Goal: Communication & Community: Share content

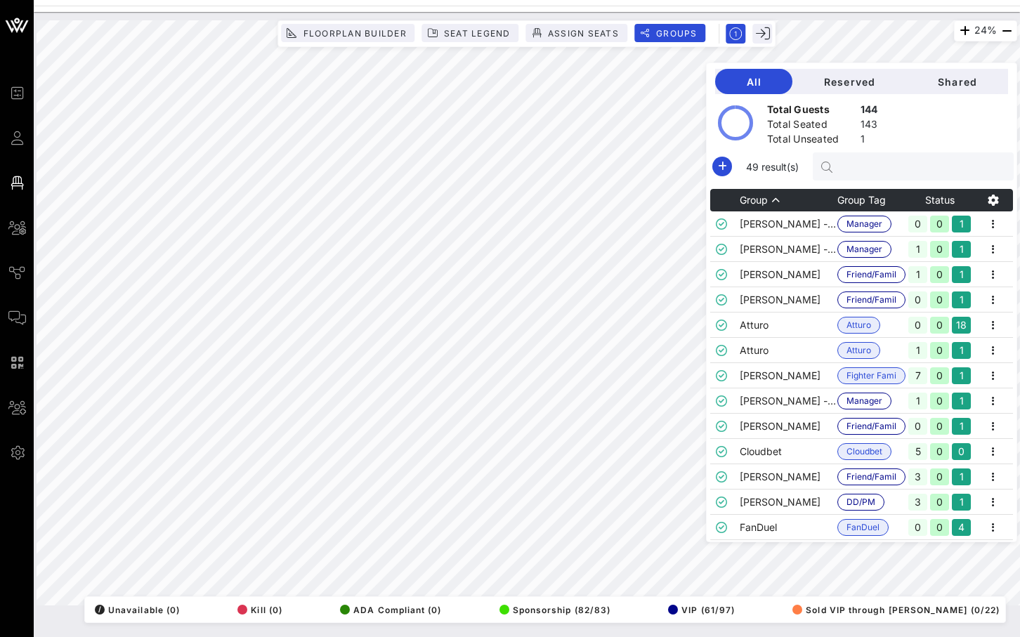
click at [881, 168] on input "text" at bounding box center [920, 166] width 164 height 18
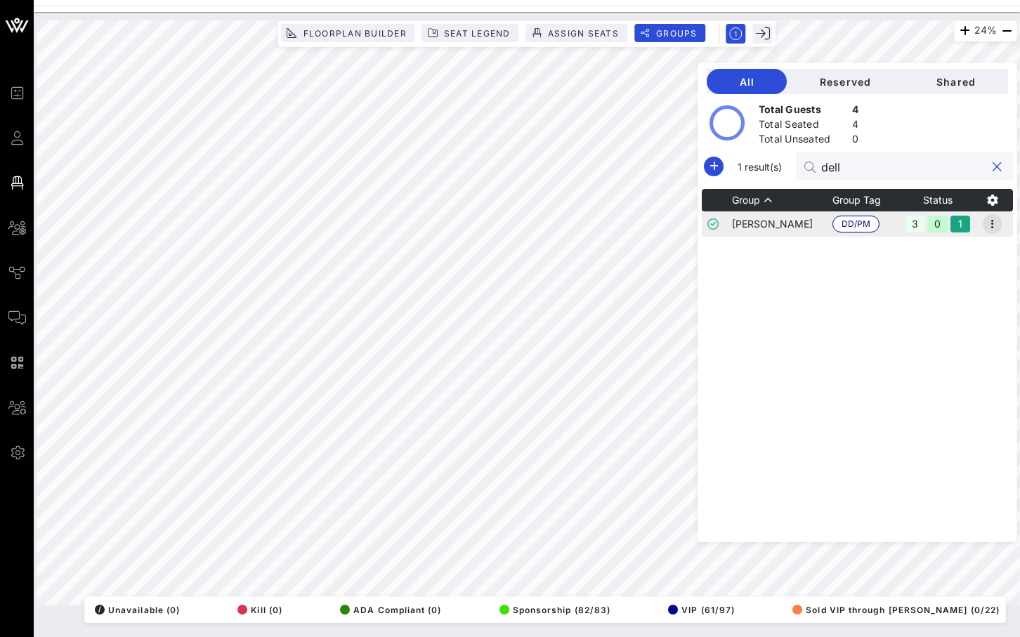
type input "dell"
click at [996, 223] on icon "button" at bounding box center [992, 224] width 17 height 17
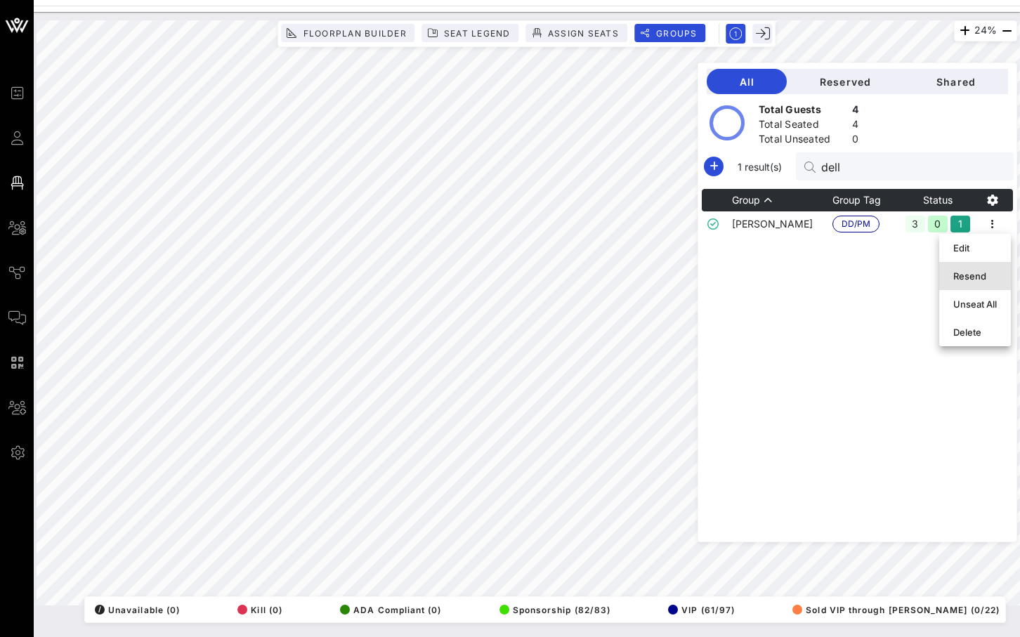
click at [966, 270] on div "Resend" at bounding box center [975, 275] width 44 height 11
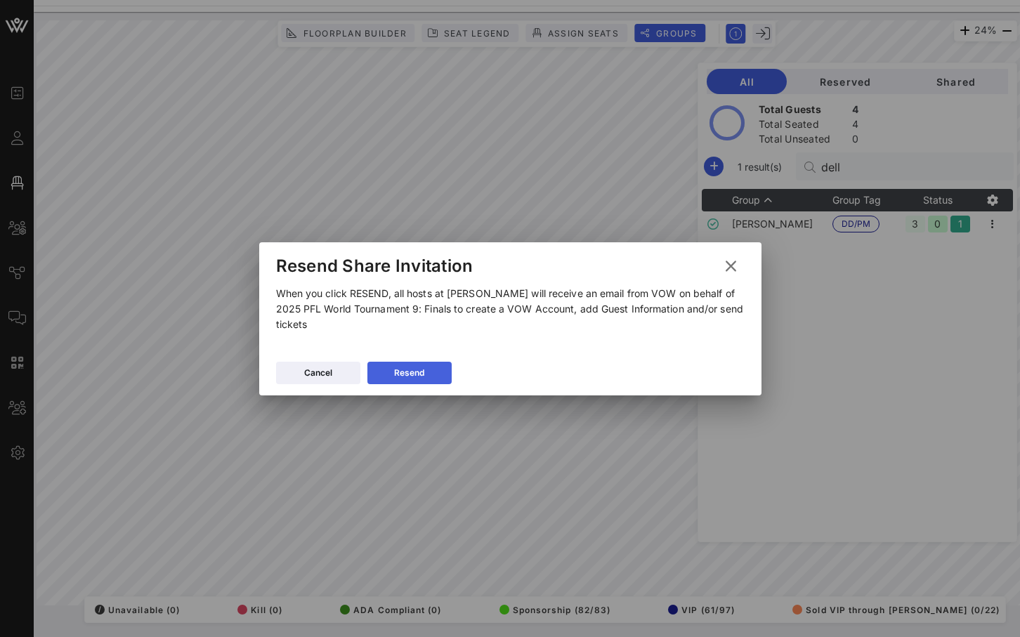
click at [417, 369] on div "Resend" at bounding box center [409, 373] width 30 height 14
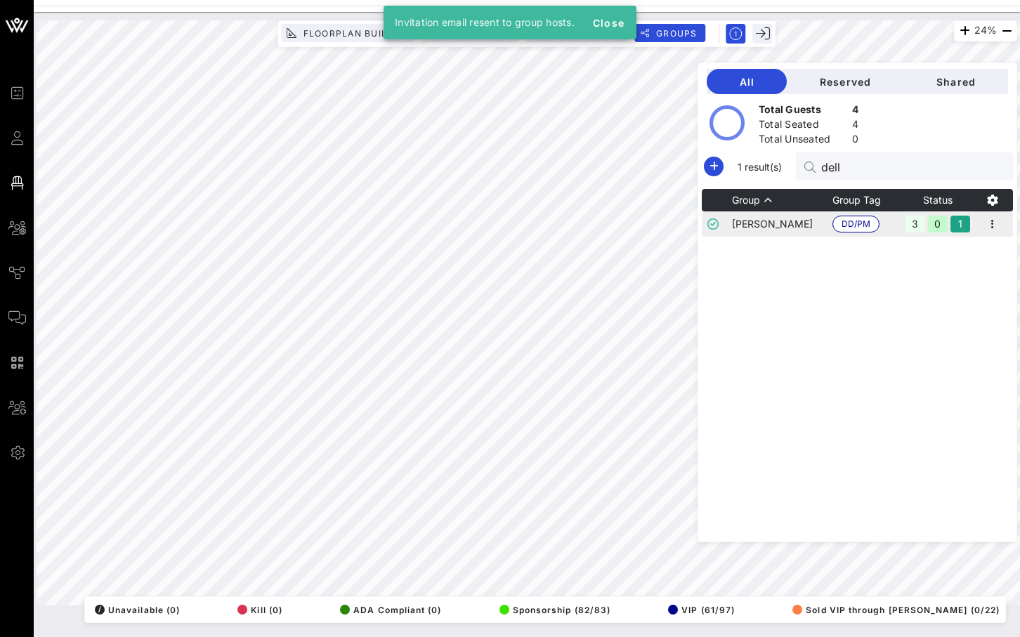
click at [801, 227] on td "[PERSON_NAME]" at bounding box center [782, 223] width 100 height 25
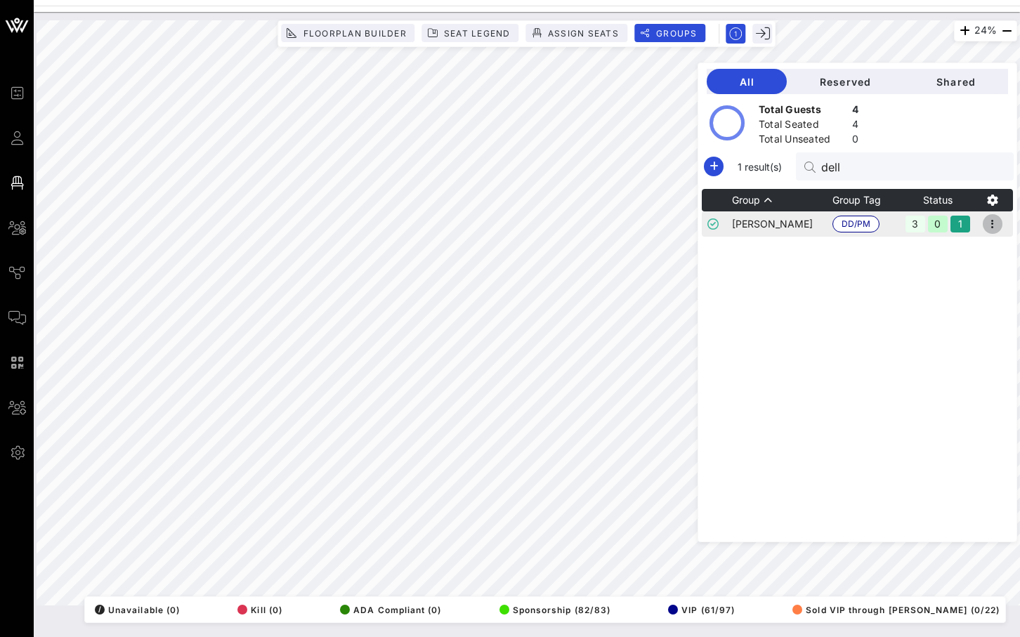
click at [996, 228] on icon "button" at bounding box center [992, 224] width 17 height 17
click at [969, 255] on div "Edit" at bounding box center [975, 248] width 44 height 22
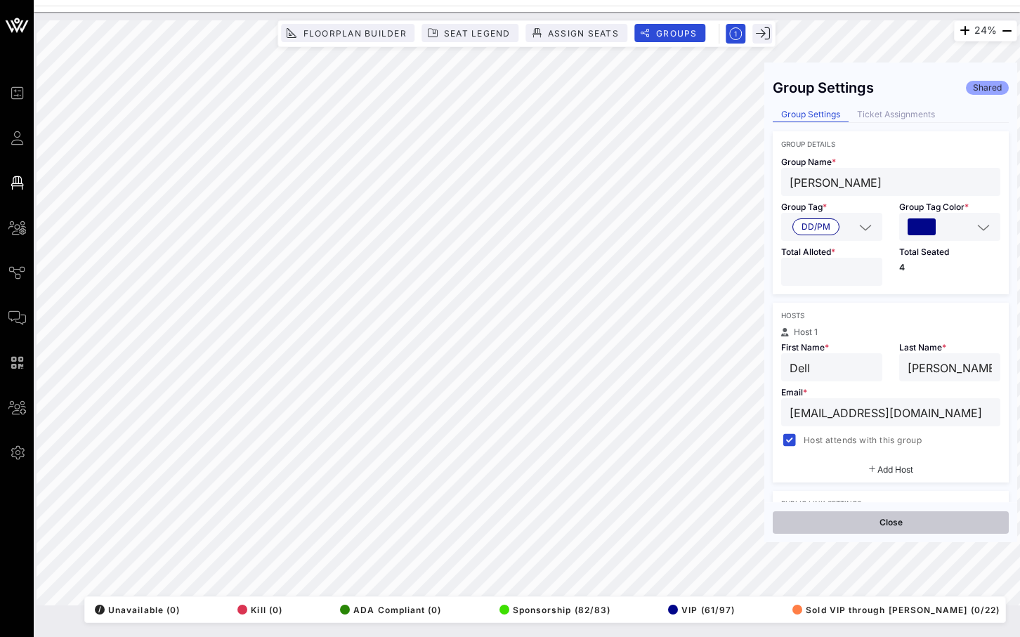
click at [872, 522] on button "Close" at bounding box center [890, 522] width 236 height 22
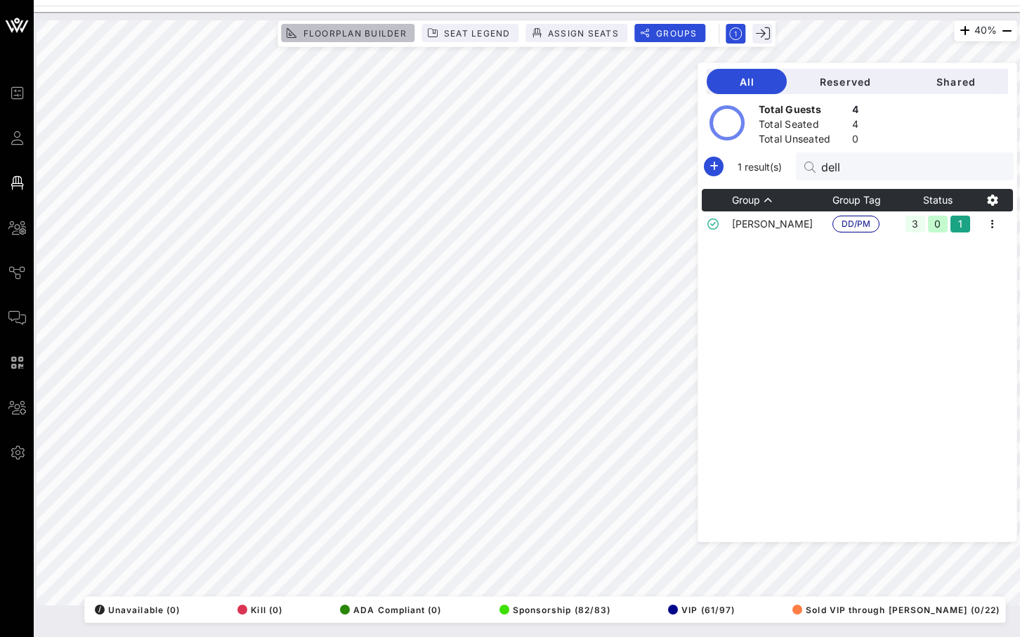
click at [357, 36] on span "Floorplan Builder" at bounding box center [354, 33] width 104 height 11
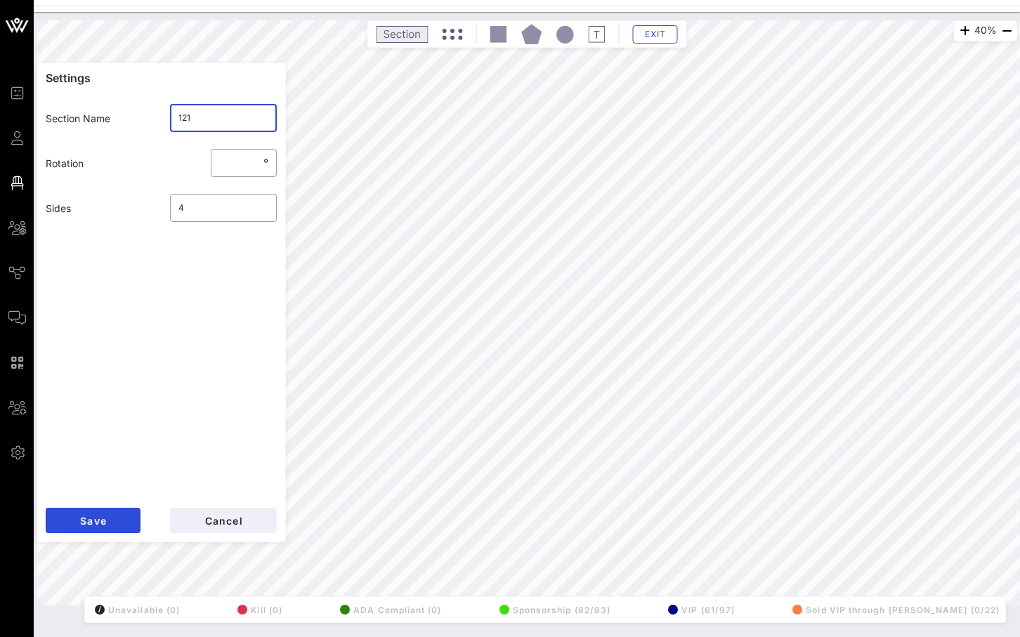
click at [225, 119] on input "121" at bounding box center [223, 118] width 91 height 22
type input "122"
click at [108, 521] on button "Save" at bounding box center [93, 520] width 95 height 25
click at [197, 116] on input "122" at bounding box center [223, 118] width 91 height 22
type input "12"
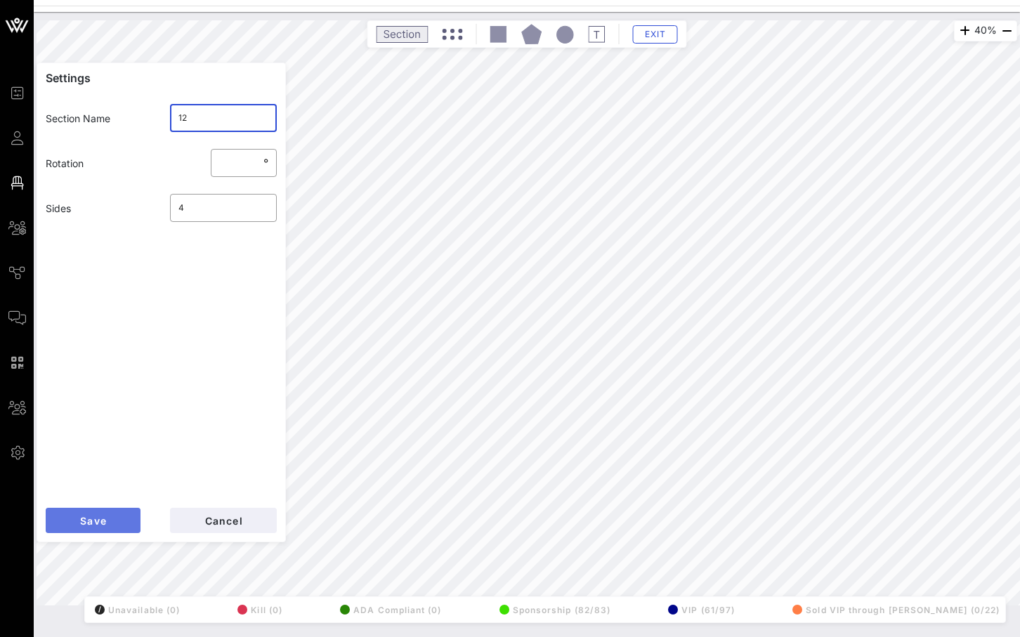
click at [88, 521] on span "Save" at bounding box center [92, 521] width 27 height 12
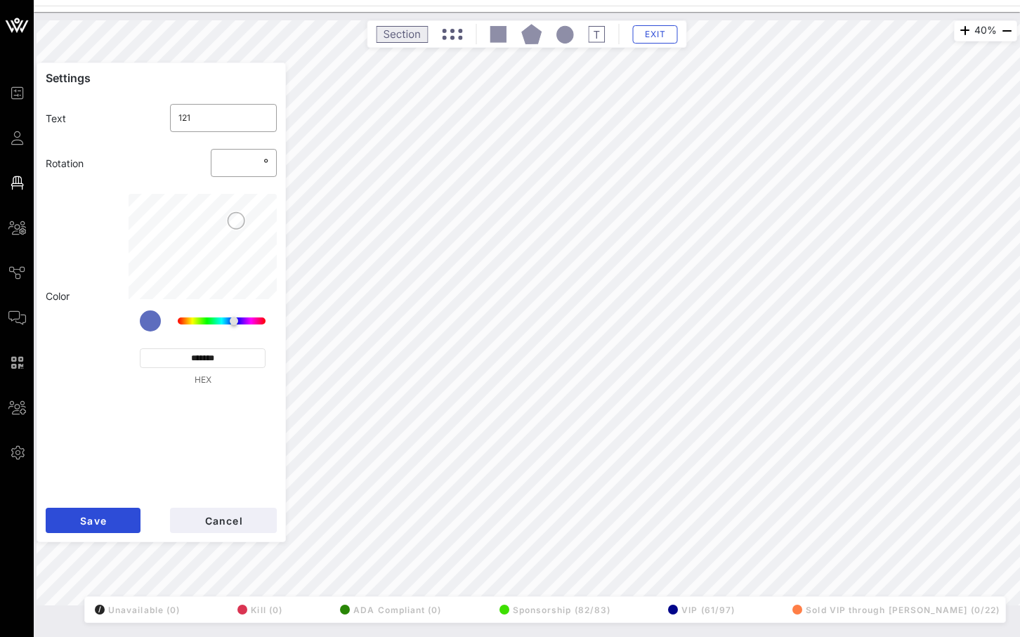
scroll to position [1, 0]
click at [201, 123] on input "121" at bounding box center [223, 118] width 91 height 22
type input "122"
click at [103, 527] on button "Save" at bounding box center [93, 520] width 95 height 25
drag, startPoint x: 199, startPoint y: 121, endPoint x: 170, endPoint y: 121, distance: 28.8
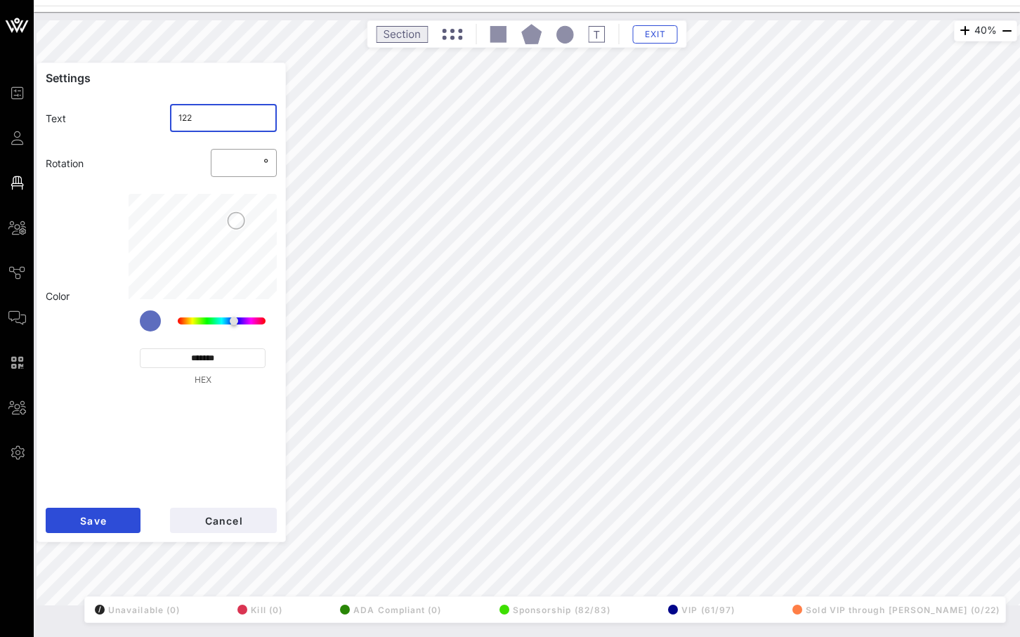
click at [170, 121] on div "​ 122" at bounding box center [223, 118] width 107 height 28
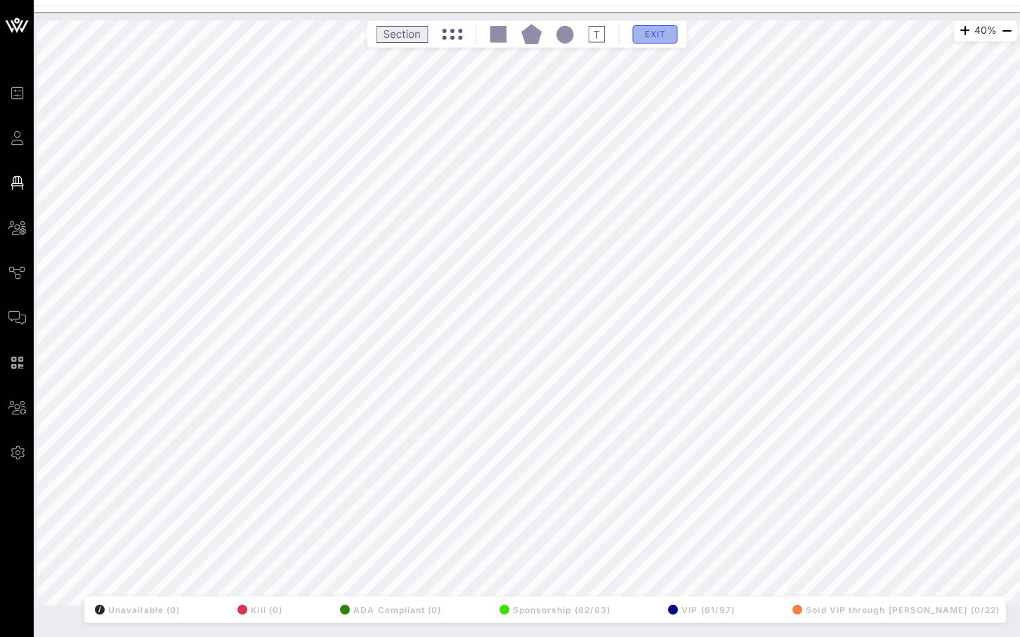
click at [644, 34] on span "Exit" at bounding box center [655, 34] width 27 height 11
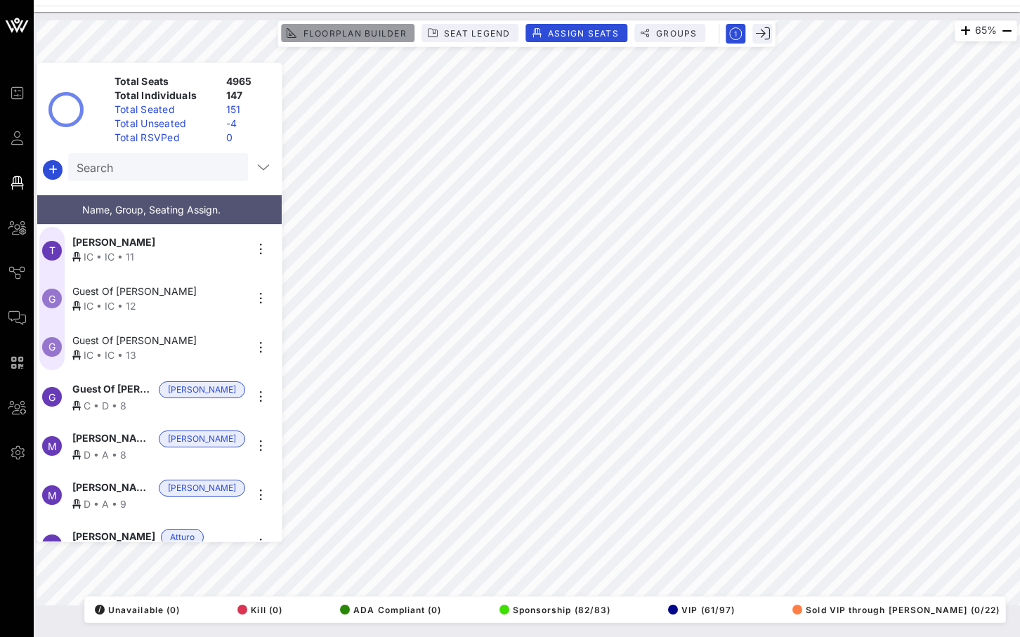
click at [387, 29] on span "Floorplan Builder" at bounding box center [354, 33] width 104 height 11
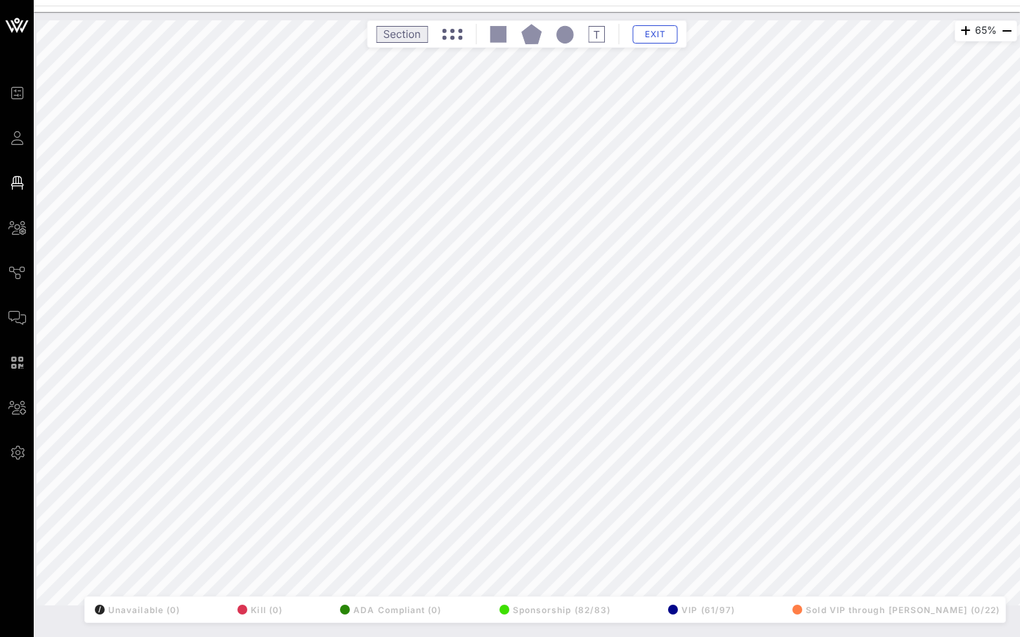
click at [465, 29] on div "Exit" at bounding box center [527, 34] width 312 height 20
click at [645, 36] on span "Exit" at bounding box center [655, 34] width 27 height 11
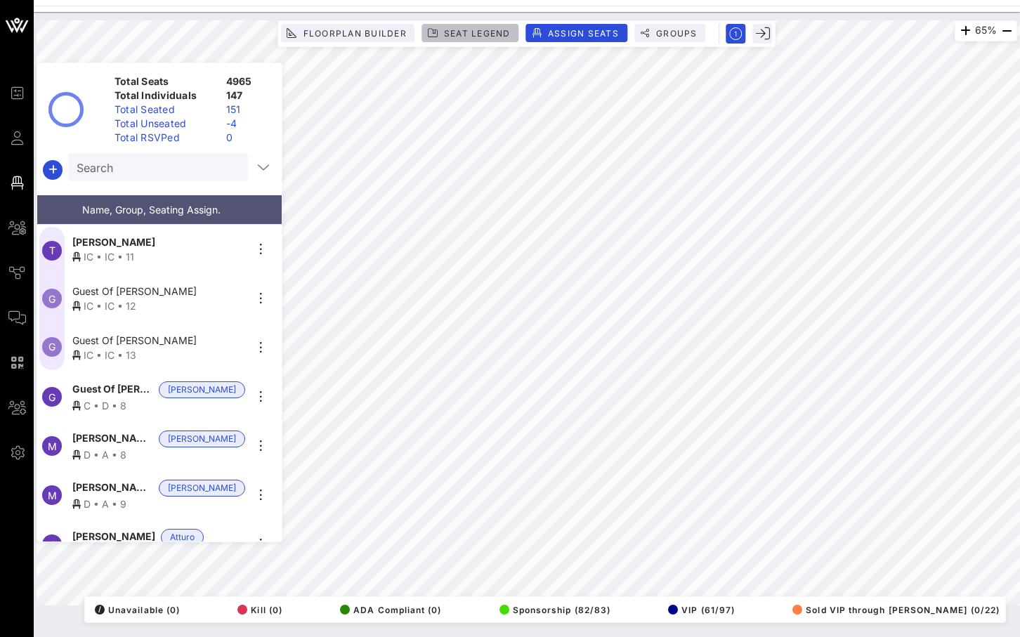
click at [448, 31] on span "Seat Legend" at bounding box center [476, 33] width 67 height 11
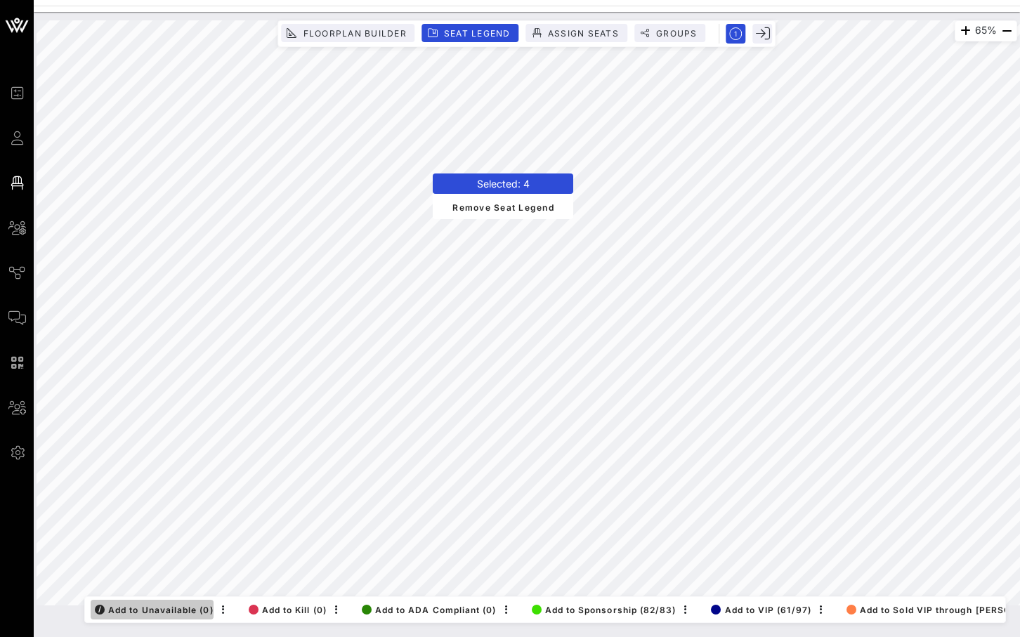
click at [165, 603] on button "/ Add to Unavailable (0)" at bounding box center [152, 610] width 123 height 20
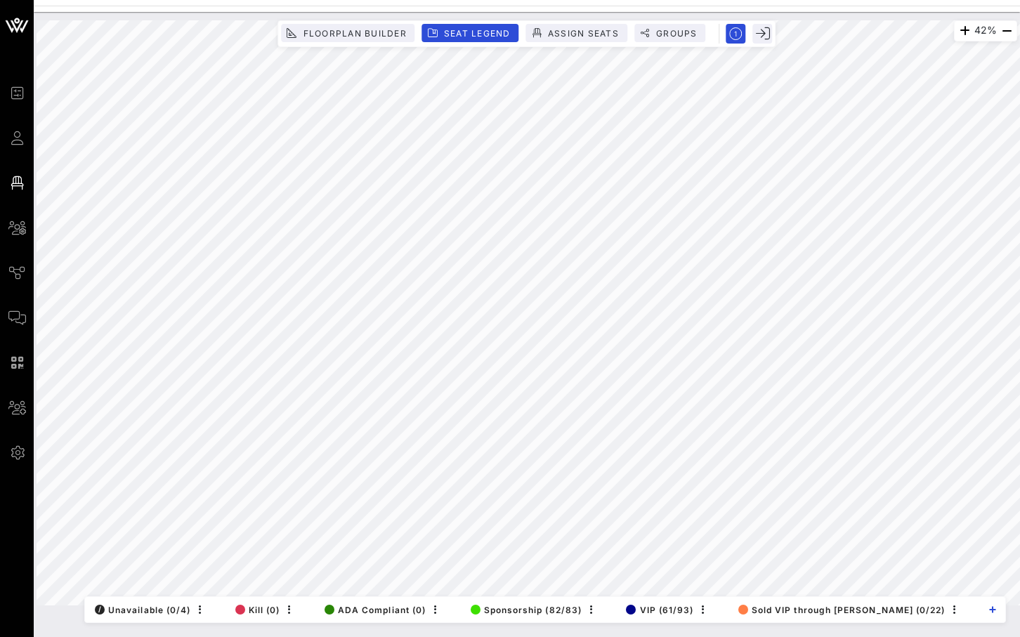
click at [389, 22] on div "Floorplan Builder Seat Legend Assign Seats Groups Exit" at bounding box center [526, 33] width 498 height 27
click at [383, 33] on span "Floorplan Builder" at bounding box center [354, 33] width 104 height 11
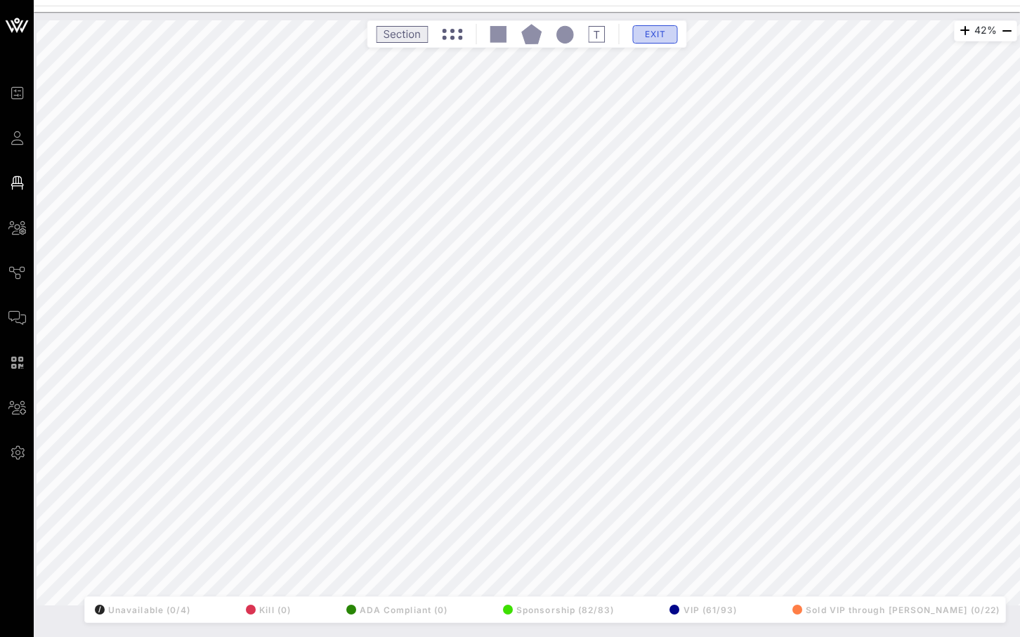
click at [646, 25] on button "Exit" at bounding box center [655, 34] width 45 height 18
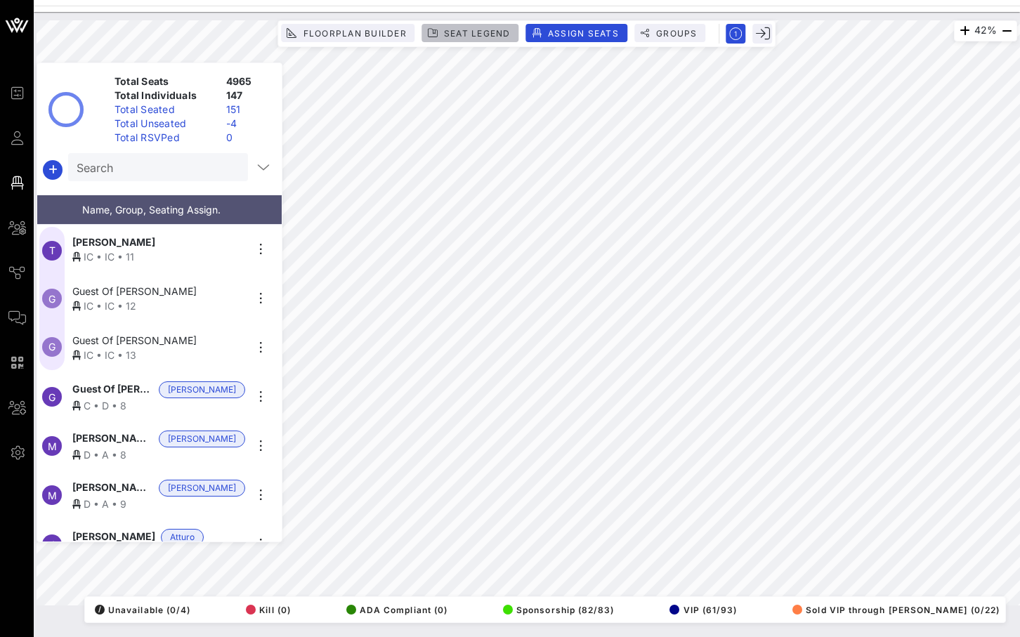
click at [494, 29] on span "Seat Legend" at bounding box center [476, 33] width 67 height 11
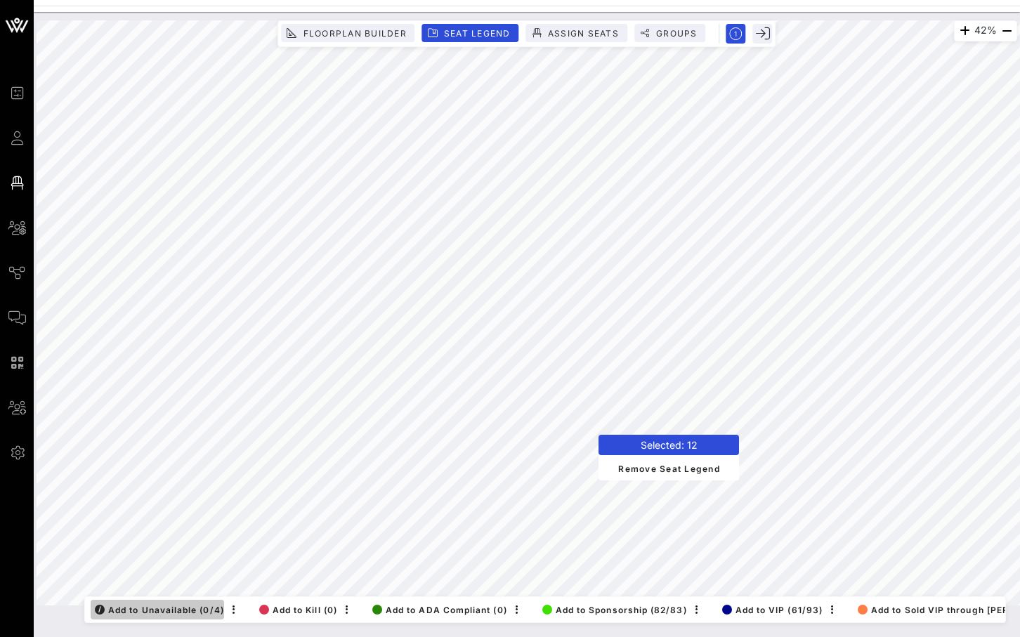
click at [166, 614] on button "/ Add to Unavailable (0/4)" at bounding box center [157, 610] width 133 height 20
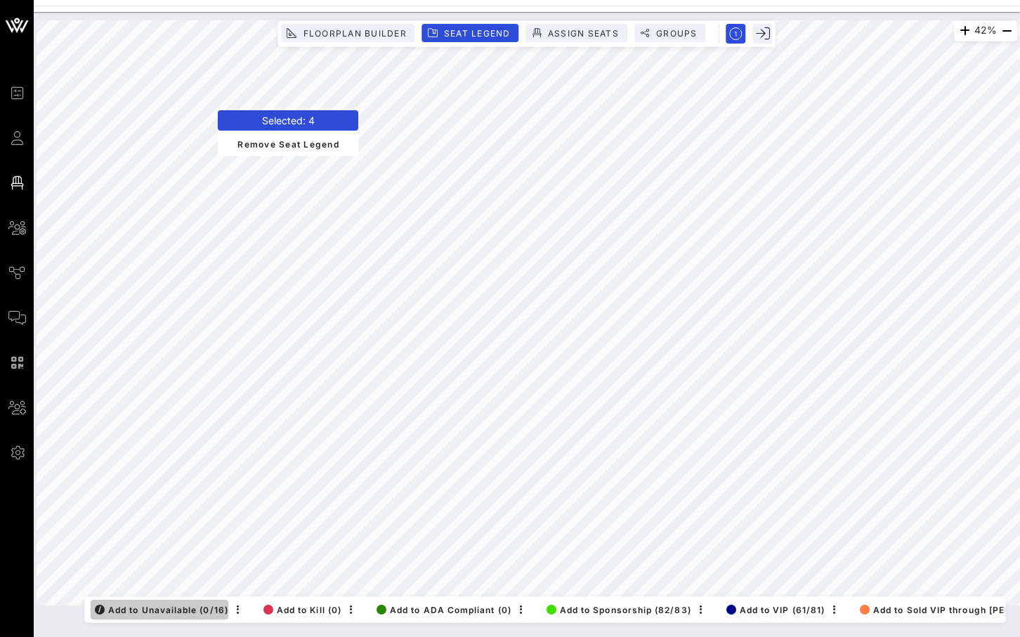
click at [160, 612] on span "/ Add to Unavailable (0/16)" at bounding box center [161, 610] width 133 height 11
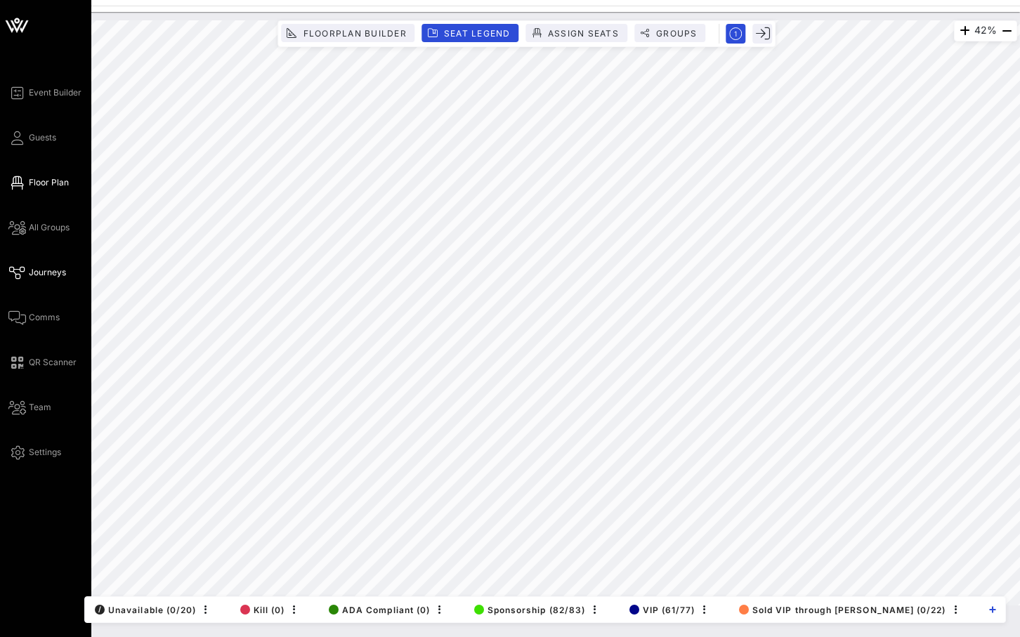
click at [39, 276] on span "Journeys" at bounding box center [47, 272] width 37 height 13
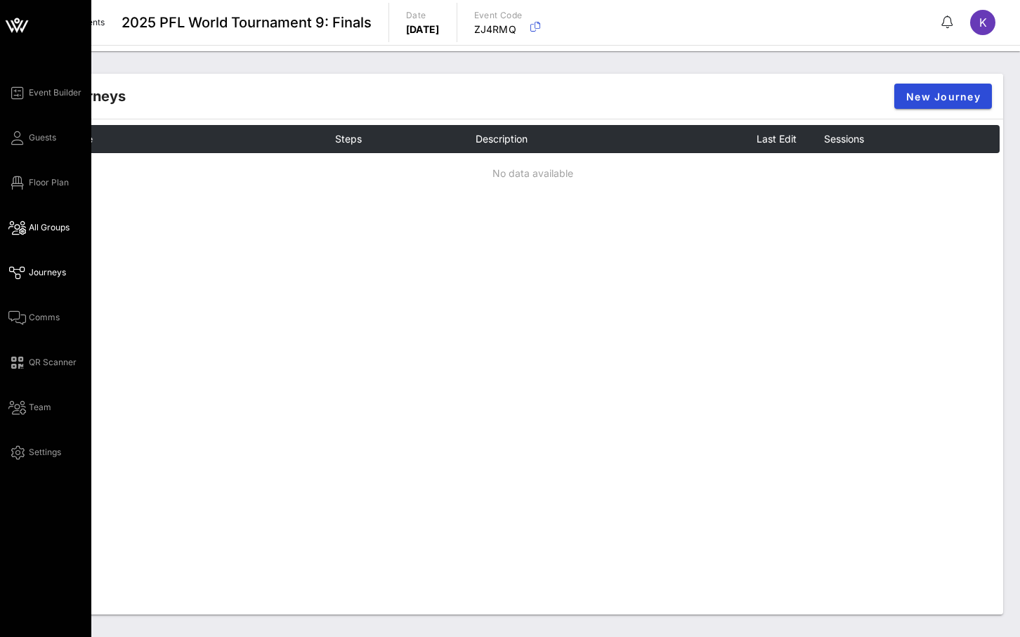
click at [47, 231] on span "All Groups" at bounding box center [49, 227] width 41 height 13
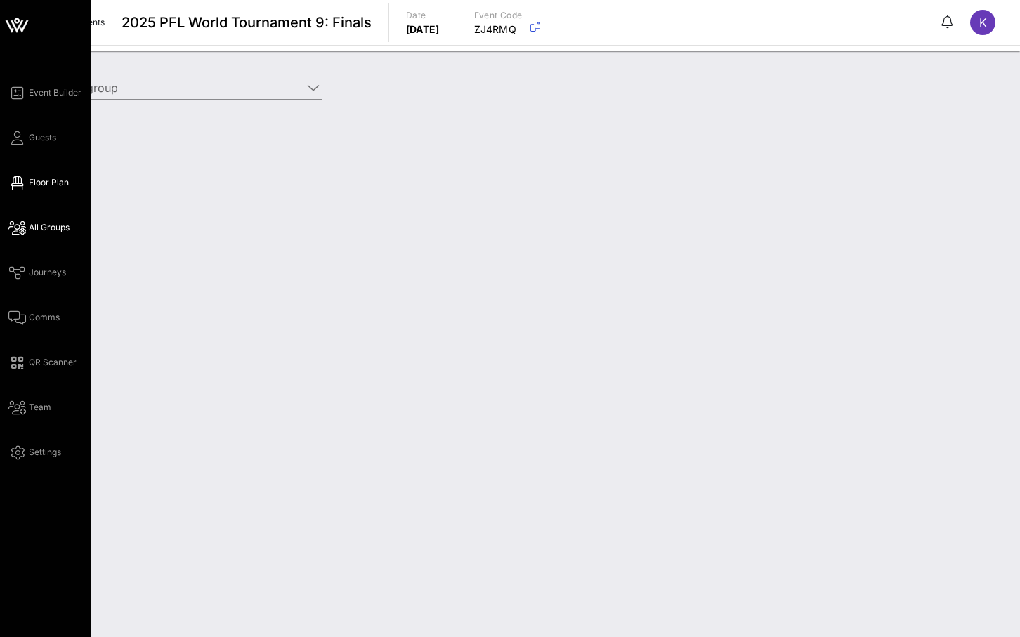
click at [53, 179] on span "Floor Plan" at bounding box center [49, 182] width 40 height 13
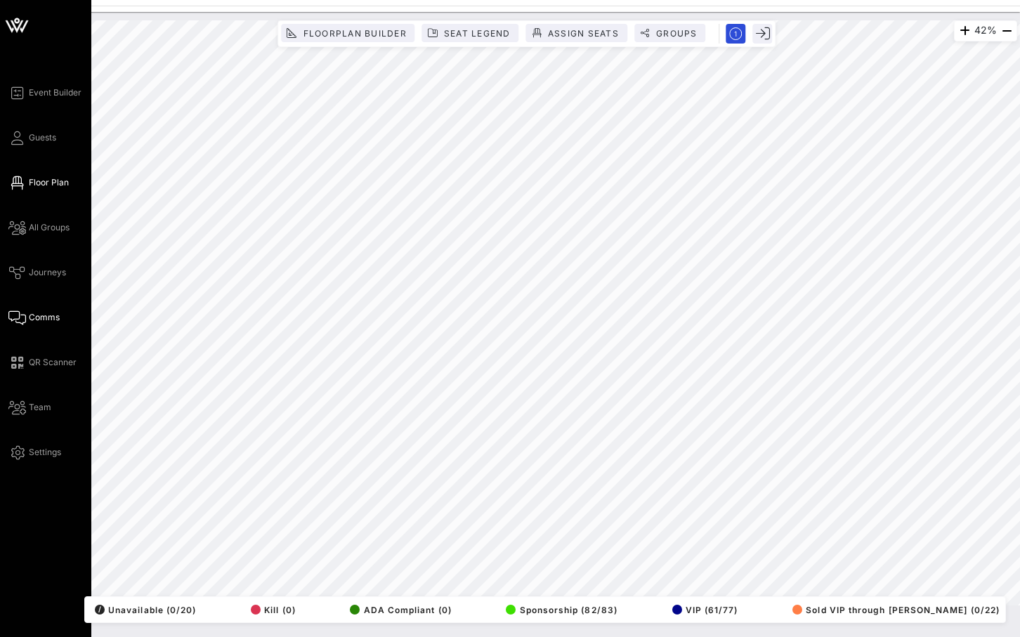
click at [44, 313] on span "Comms" at bounding box center [44, 317] width 31 height 13
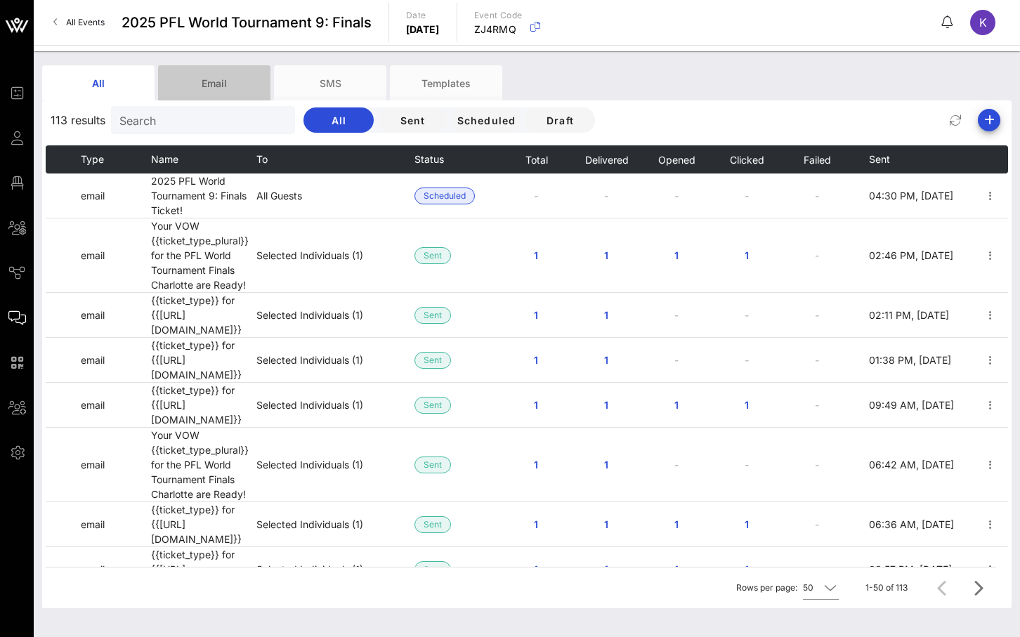
click at [186, 94] on div "Email" at bounding box center [214, 82] width 112 height 35
click at [272, 94] on div "All Email SMS Templates" at bounding box center [516, 82] width 948 height 35
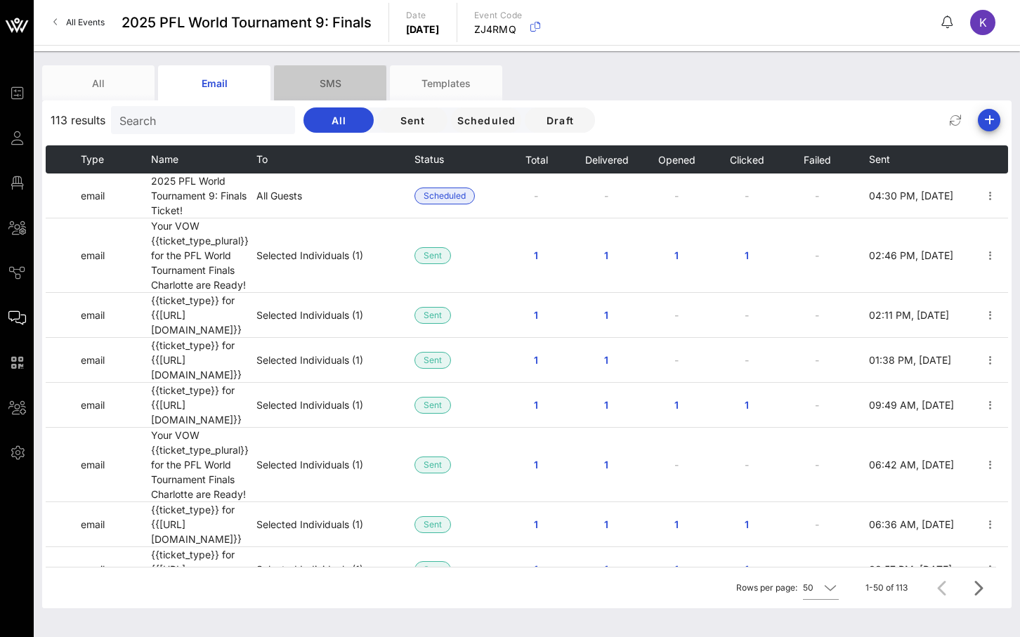
click at [315, 93] on div "SMS" at bounding box center [330, 82] width 112 height 35
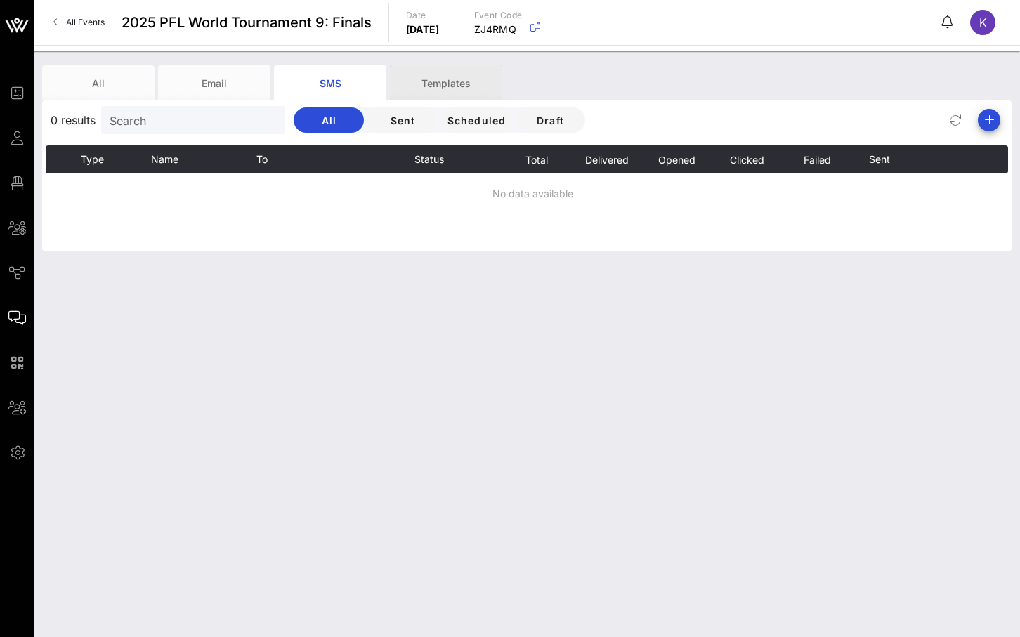
click at [443, 93] on div "Templates" at bounding box center [446, 82] width 112 height 35
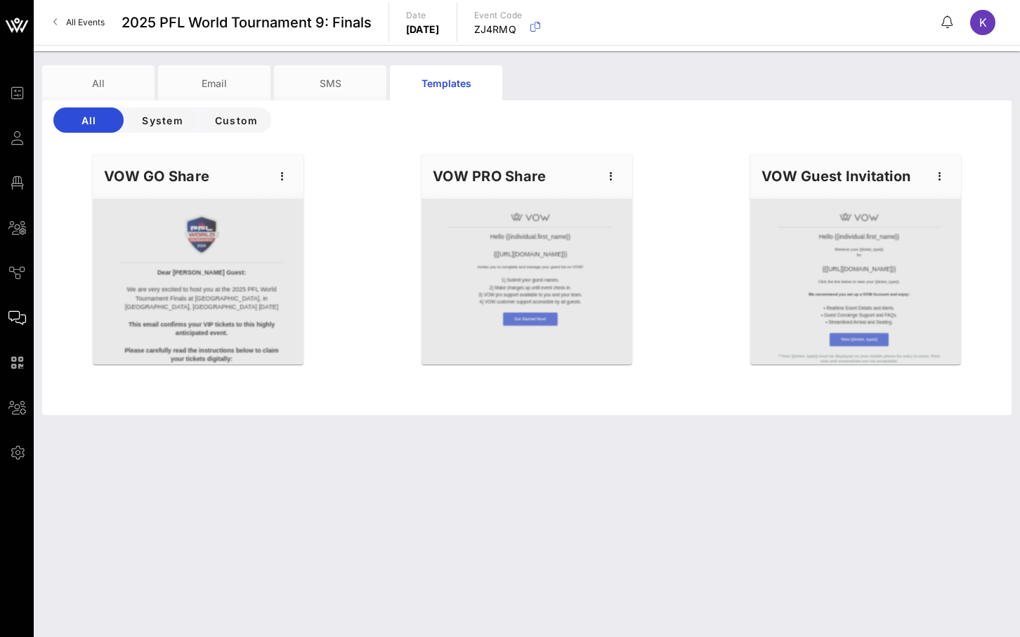
click at [185, 302] on div at bounding box center [198, 282] width 211 height 166
click at [279, 180] on icon "button" at bounding box center [282, 176] width 17 height 17
click at [291, 199] on div "Edit" at bounding box center [303, 200] width 35 height 11
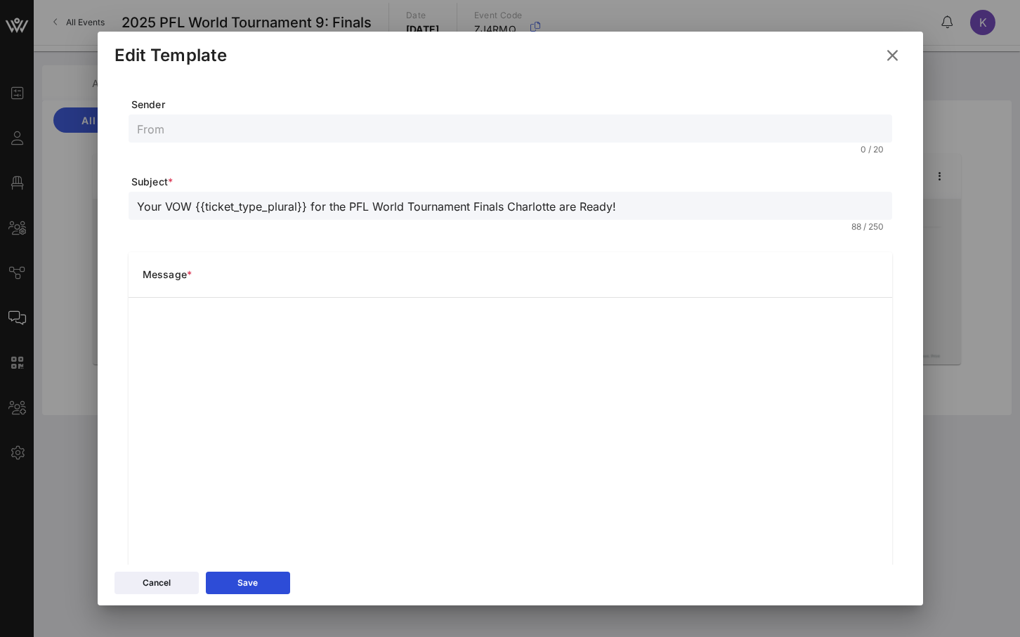
click at [894, 64] on icon at bounding box center [892, 55] width 19 height 17
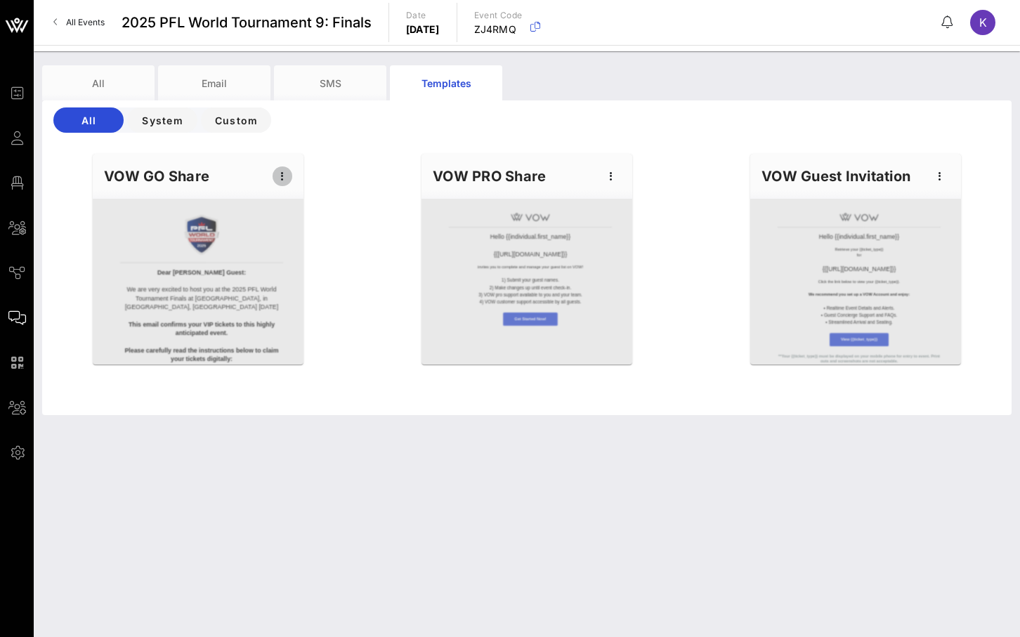
click at [278, 181] on icon "button" at bounding box center [282, 176] width 17 height 17
click at [317, 231] on div "Preview" at bounding box center [303, 228] width 35 height 11
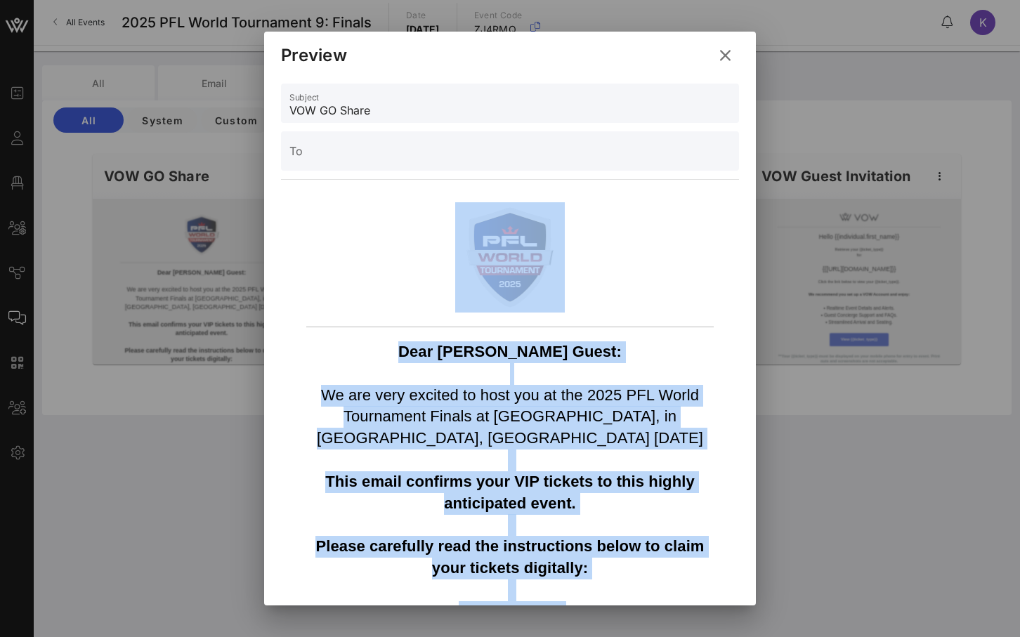
copy div "Dear [PERSON_NAME] Guest: We are very excited to host you at the 2025 PFL World…"
drag, startPoint x: 599, startPoint y: 521, endPoint x: 376, endPoint y: 260, distance: 343.6
click at [376, 260] on div "Dear [PERSON_NAME] Guest: We are very excited to host you at the 2025 PFL World…" at bounding box center [509, 634] width 421 height 879
